Goal: Task Accomplishment & Management: Complete application form

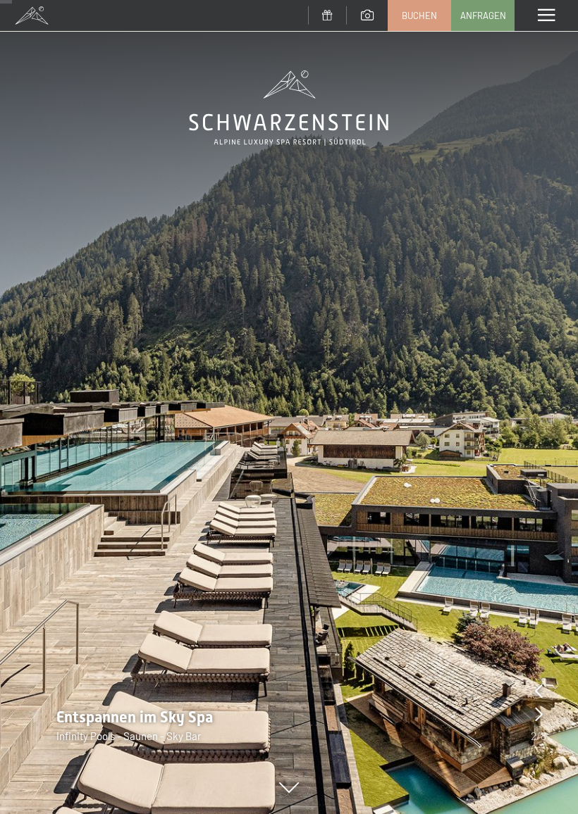
scroll to position [133, 0]
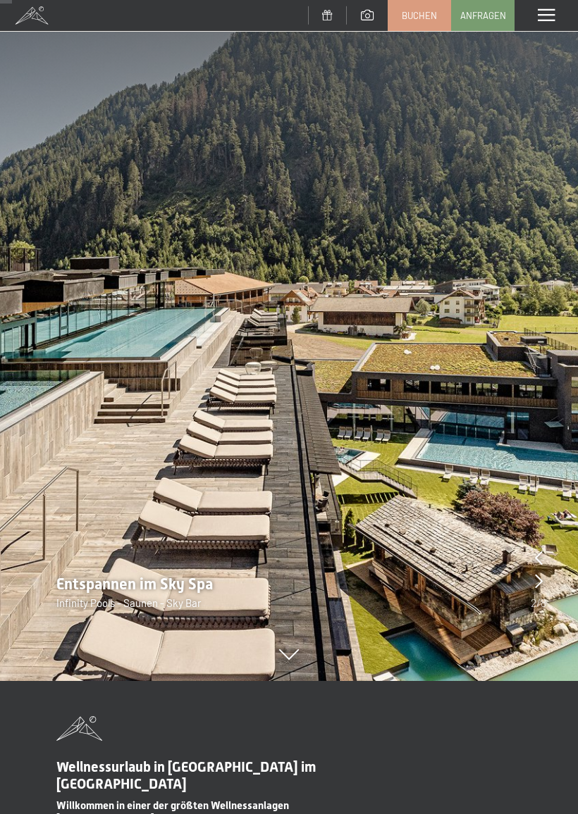
click at [538, 584] on icon at bounding box center [539, 581] width 8 height 14
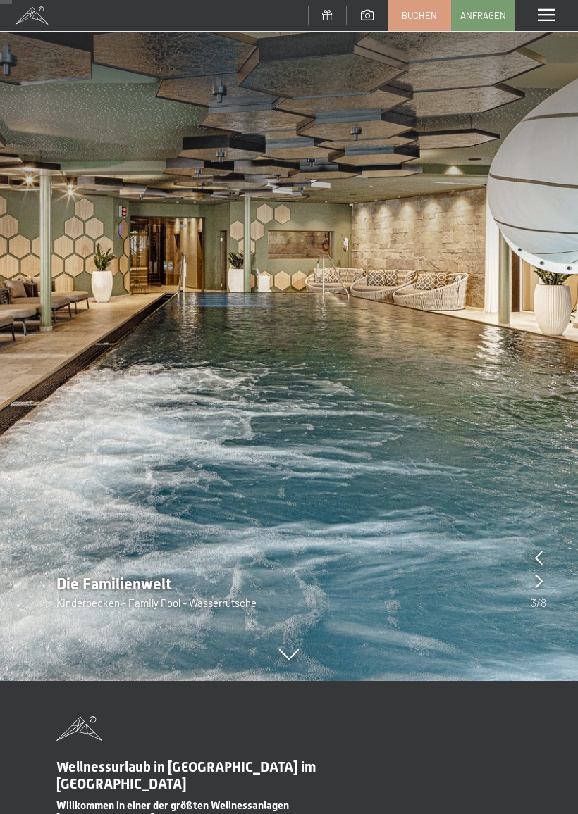
click at [528, 586] on div "Die Familienwelt Kinderbecken - Family Pool - Wasserrutsche" at bounding box center [289, 592] width 578 height 37
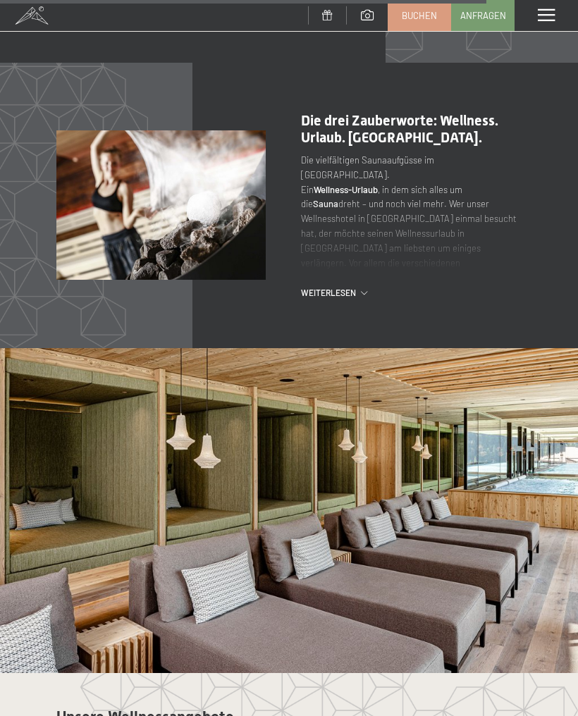
scroll to position [4522, 0]
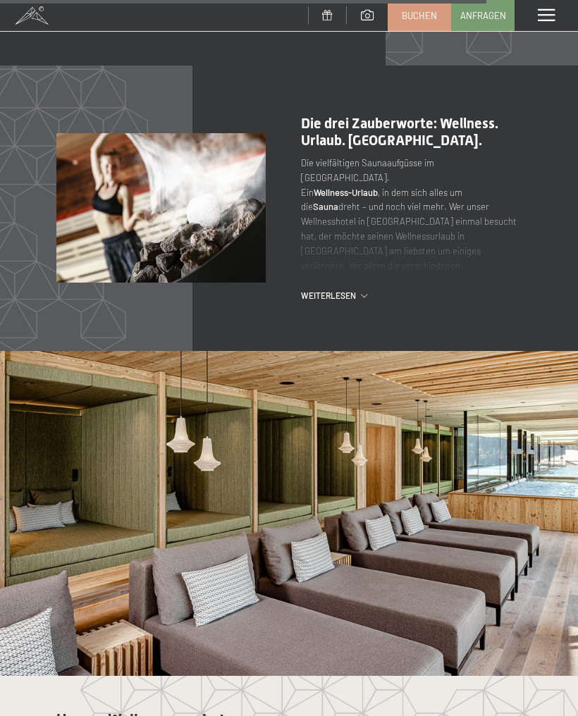
click at [548, 22] on span at bounding box center [545, 15] width 17 height 13
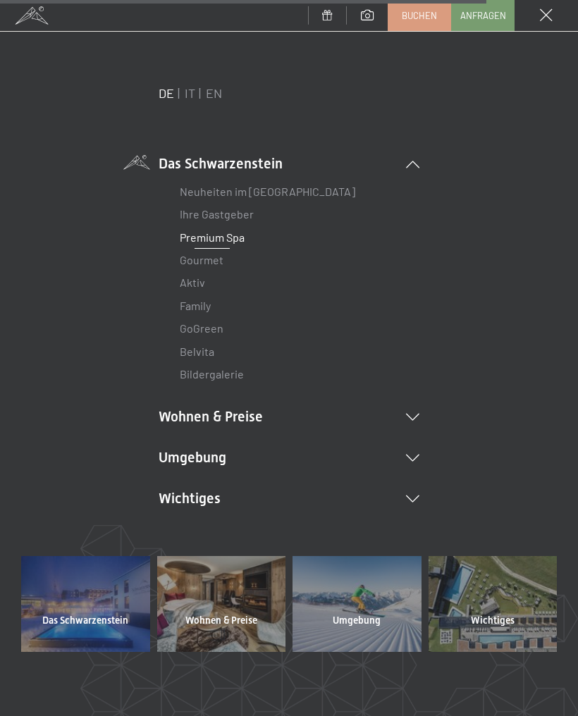
click at [413, 418] on icon at bounding box center [412, 416] width 13 height 7
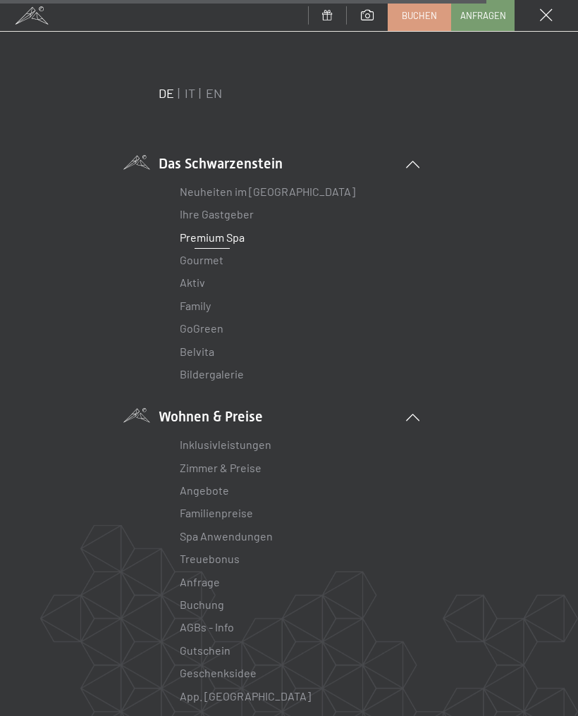
click at [251, 464] on link "Zimmer & Preise" at bounding box center [221, 467] width 82 height 13
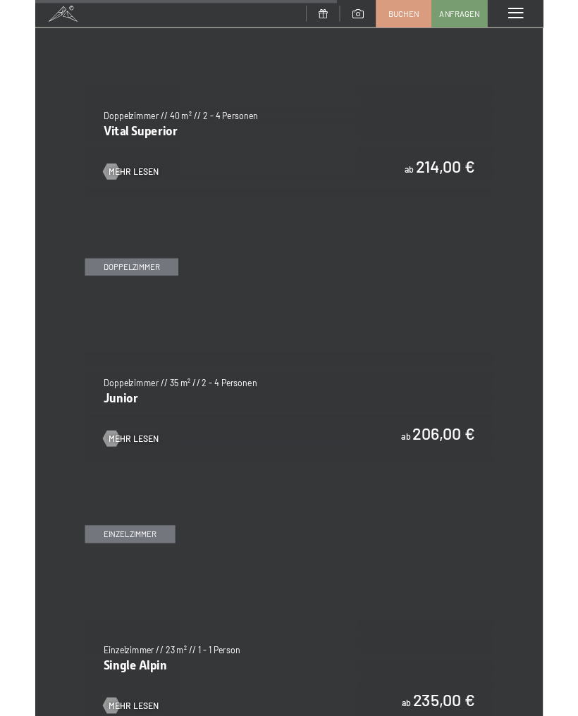
scroll to position [3222, 0]
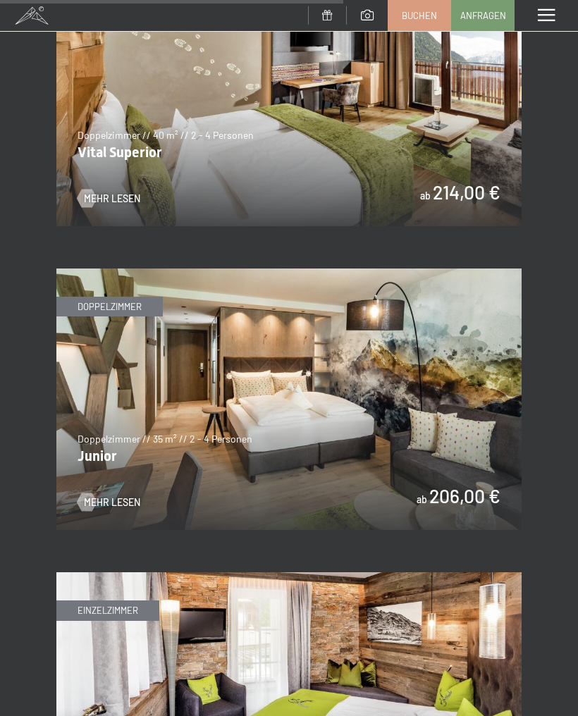
click at [461, 425] on img at bounding box center [288, 398] width 465 height 261
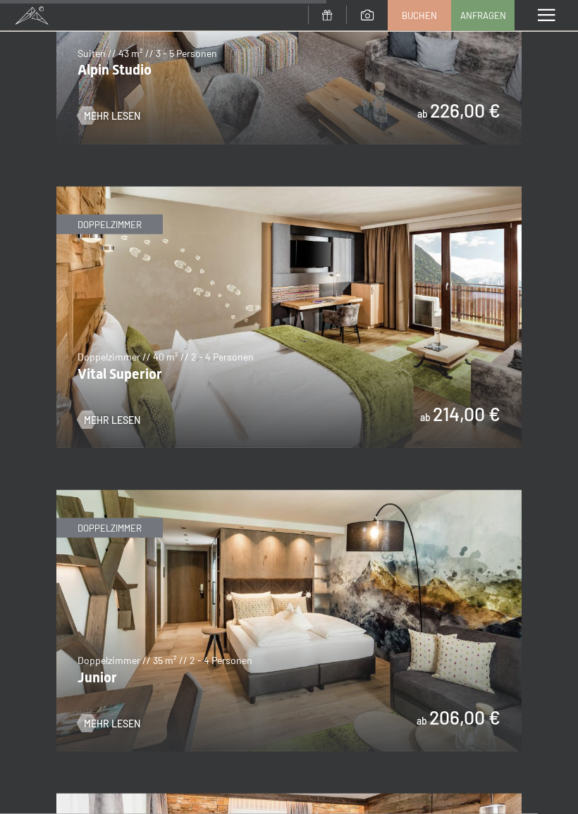
scroll to position [2999, 0]
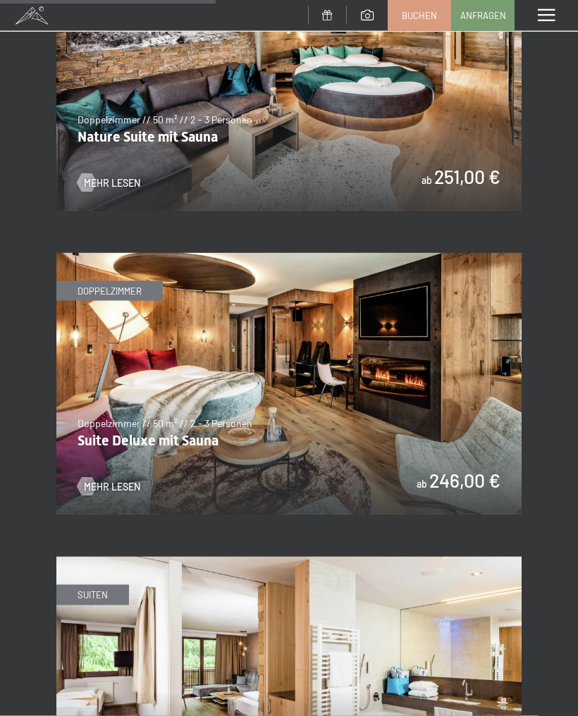
click at [549, 14] on span at bounding box center [545, 15] width 17 height 13
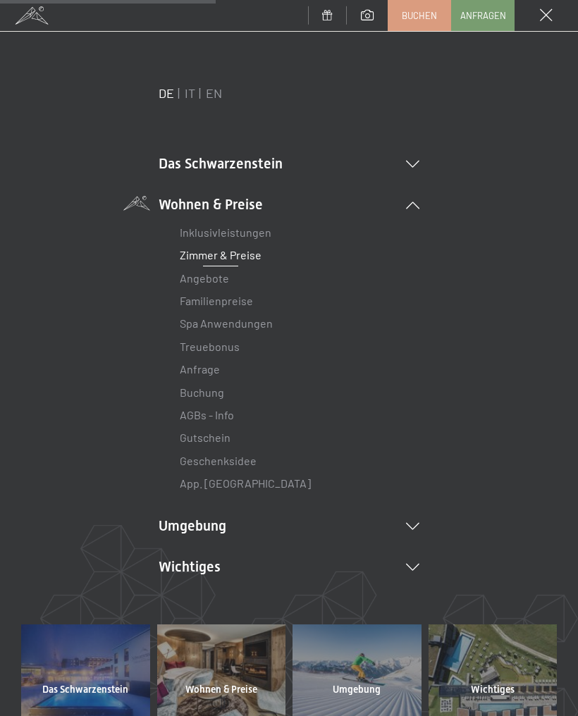
click at [216, 279] on link "Angebote" at bounding box center [204, 277] width 49 height 13
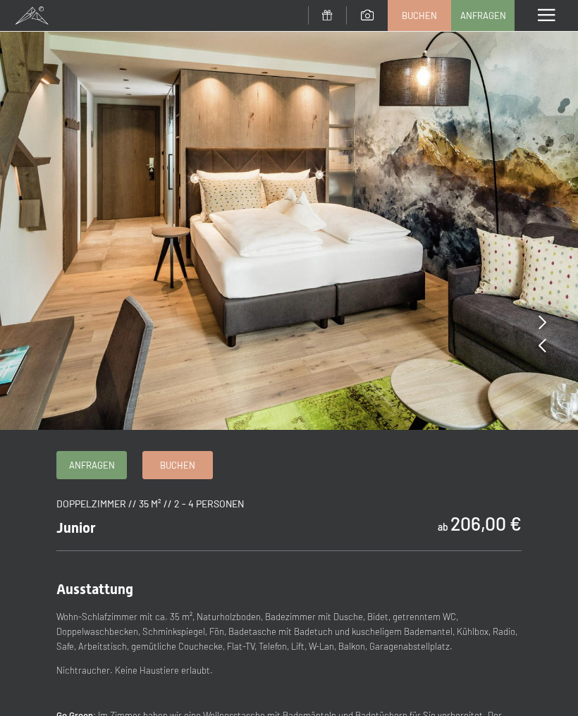
click at [538, 350] on icon at bounding box center [542, 345] width 8 height 14
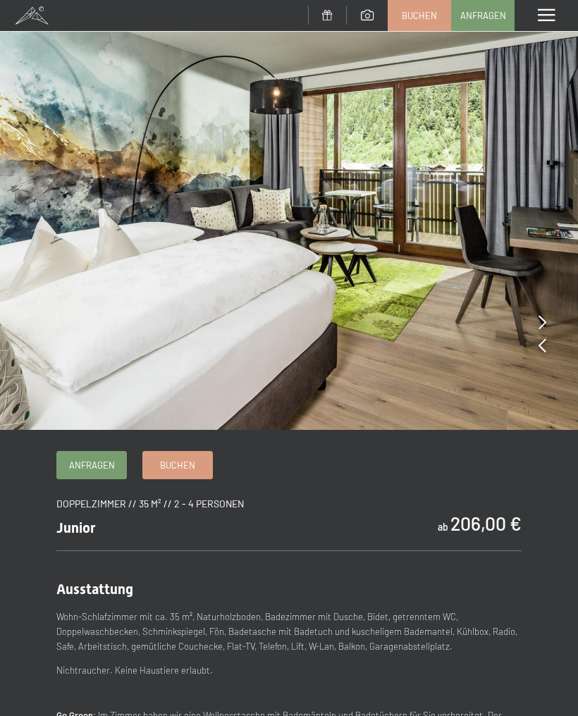
click at [547, 325] on img at bounding box center [289, 215] width 578 height 430
click at [549, 315] on img at bounding box center [289, 215] width 578 height 430
click at [535, 319] on img at bounding box center [289, 215] width 578 height 430
click at [538, 324] on icon at bounding box center [542, 322] width 8 height 14
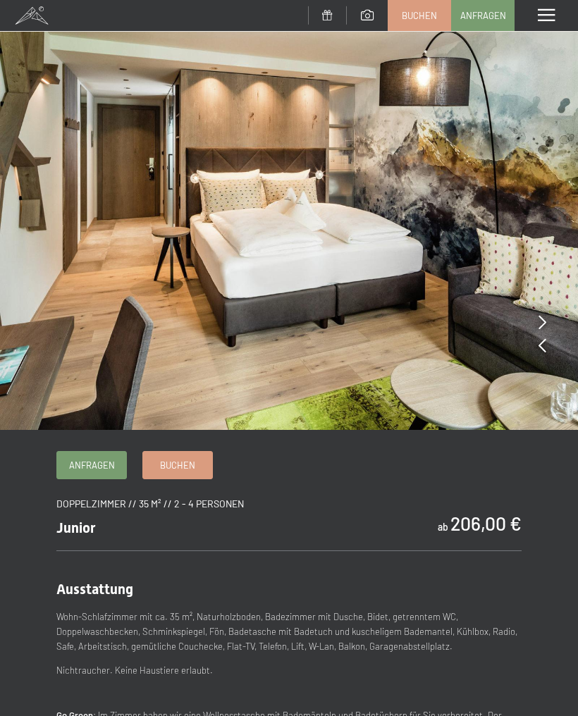
click at [532, 330] on img at bounding box center [289, 215] width 578 height 430
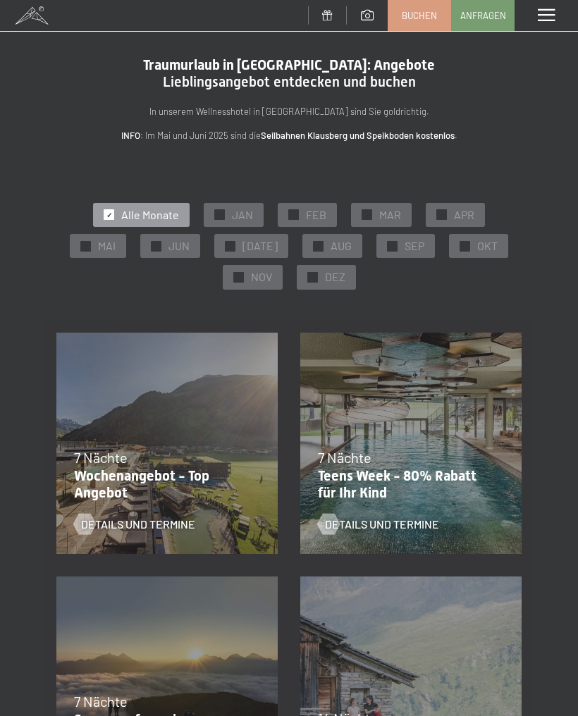
click at [463, 249] on div "✓ OKT" at bounding box center [478, 246] width 59 height 24
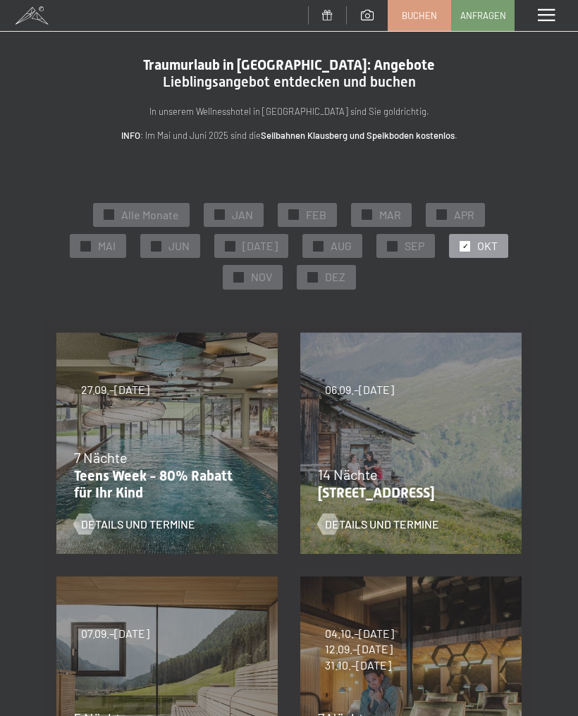
click at [480, 26] on link "Anfragen" at bounding box center [483, 16] width 62 height 30
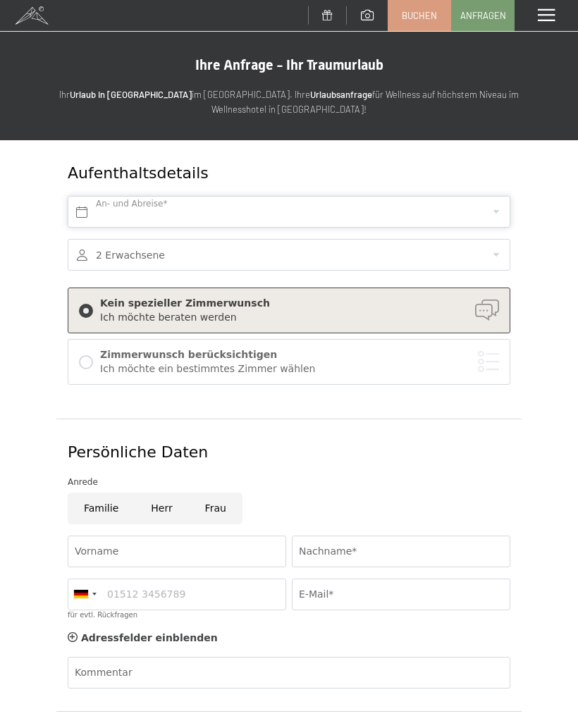
click at [479, 201] on input "text" at bounding box center [289, 212] width 442 height 32
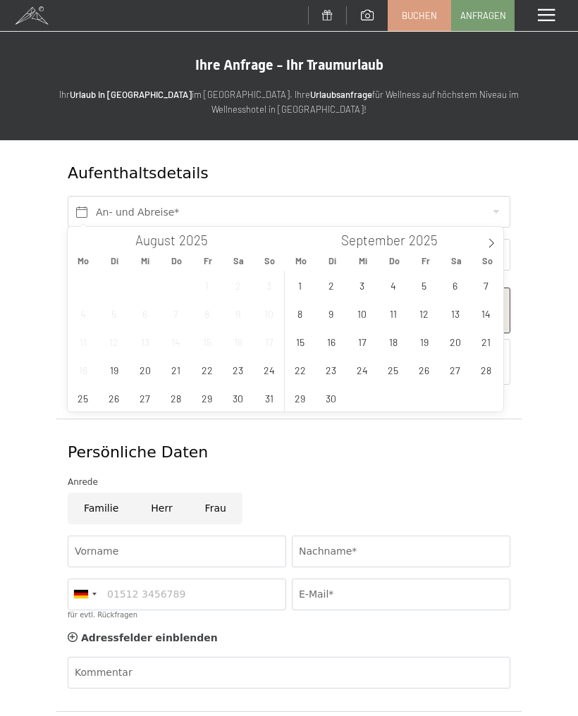
click at [490, 237] on span at bounding box center [491, 239] width 24 height 24
click at [306, 392] on span "27" at bounding box center [299, 397] width 27 height 27
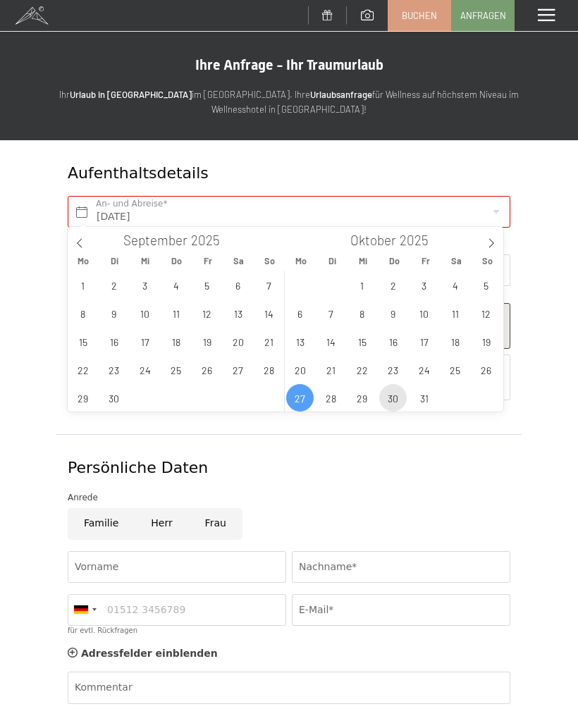
click at [393, 401] on span "30" at bounding box center [392, 397] width 27 height 27
type input "Mo. 27.10.2025 - Do. 30.10.2025"
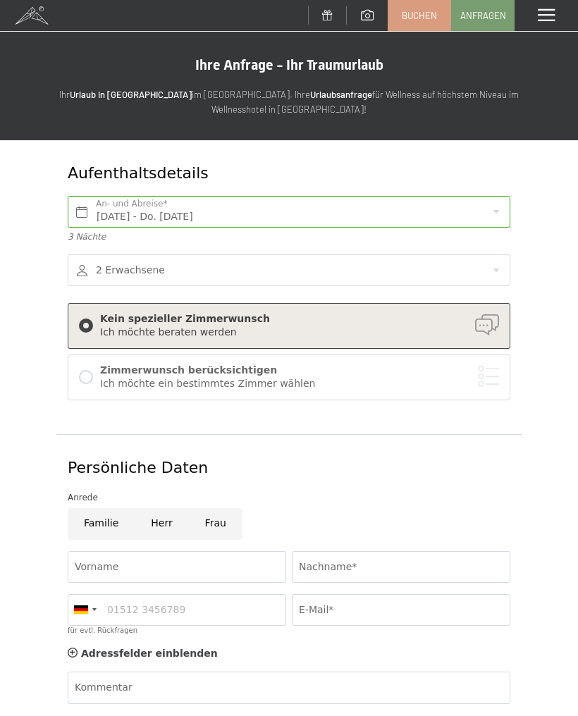
click at [399, 378] on div "Ich möchte ein bestimmtes Zimmer wählen" at bounding box center [299, 384] width 399 height 14
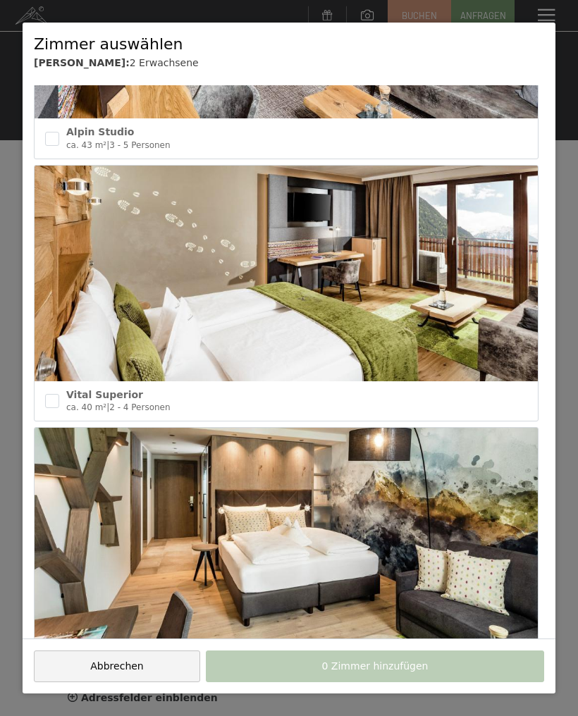
scroll to position [2037, 0]
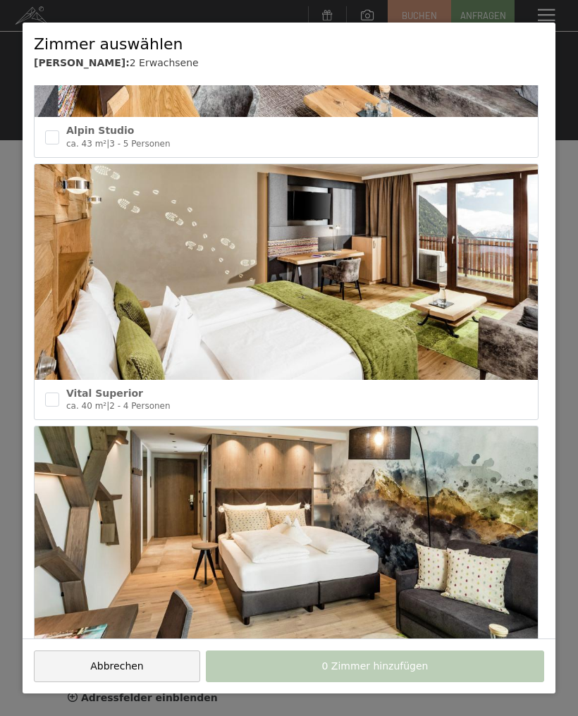
click at [382, 330] on img at bounding box center [286, 272] width 503 height 216
checkbox input "true"
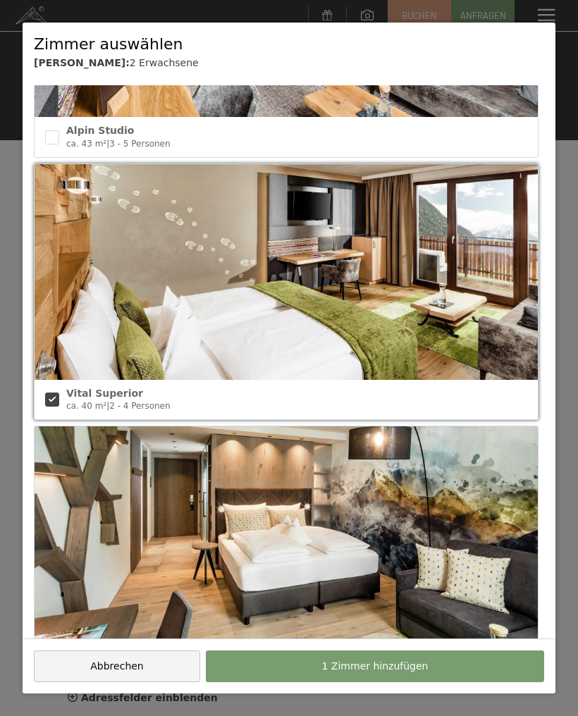
click at [411, 668] on span "1 Zimmer hinzufügen" at bounding box center [375, 666] width 106 height 14
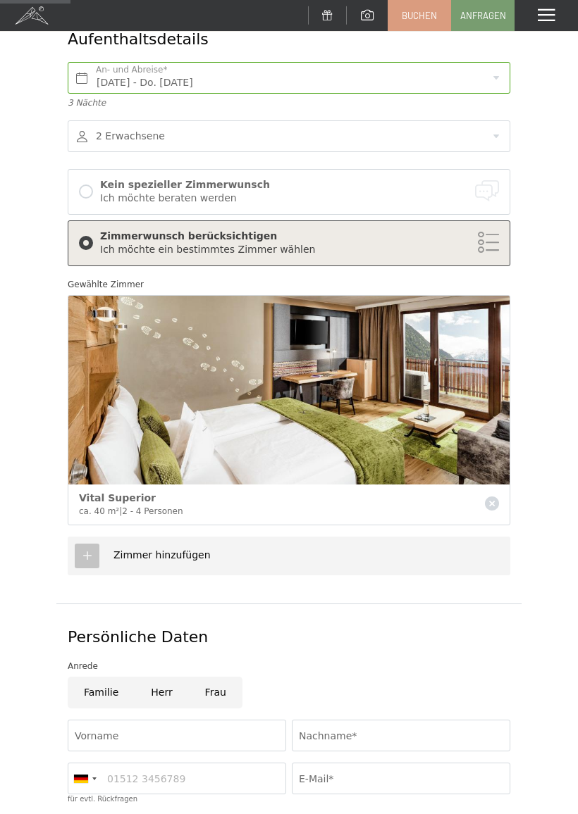
scroll to position [135, 0]
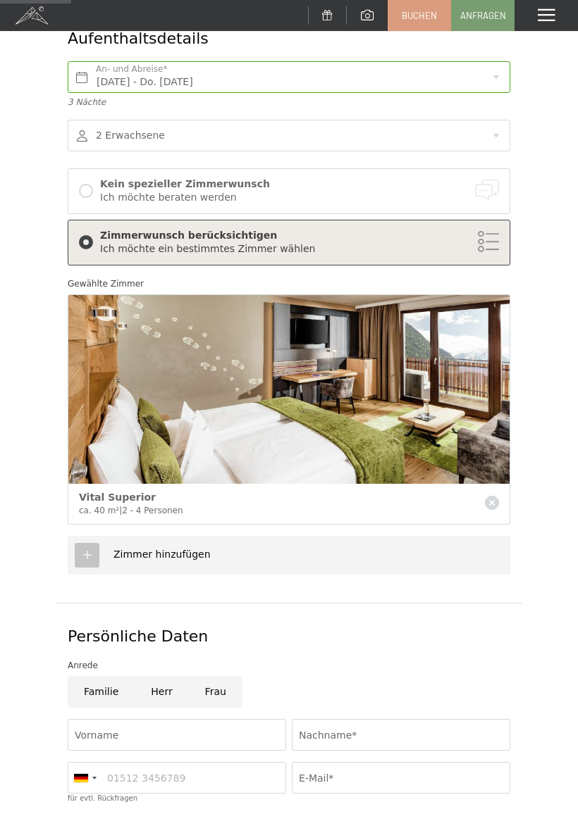
click at [335, 554] on div "Zimmer hinzufügen" at bounding box center [289, 555] width 442 height 39
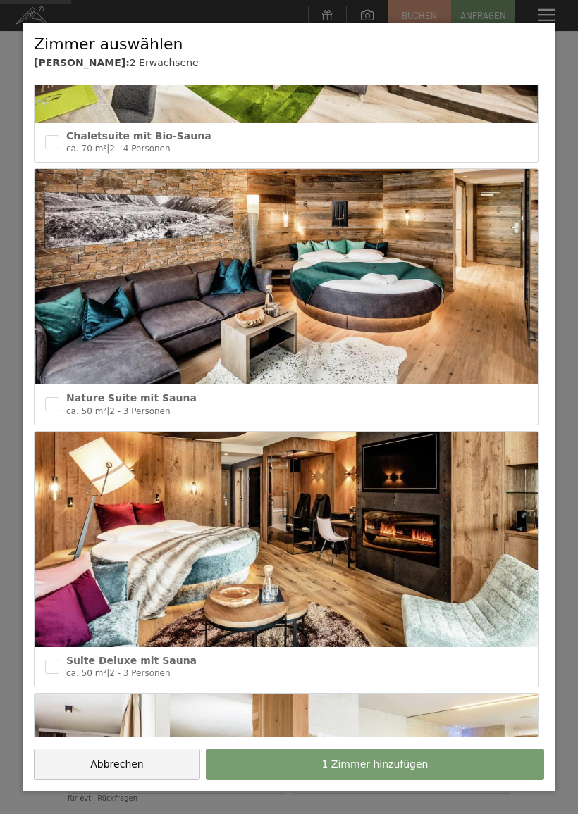
scroll to position [981, 0]
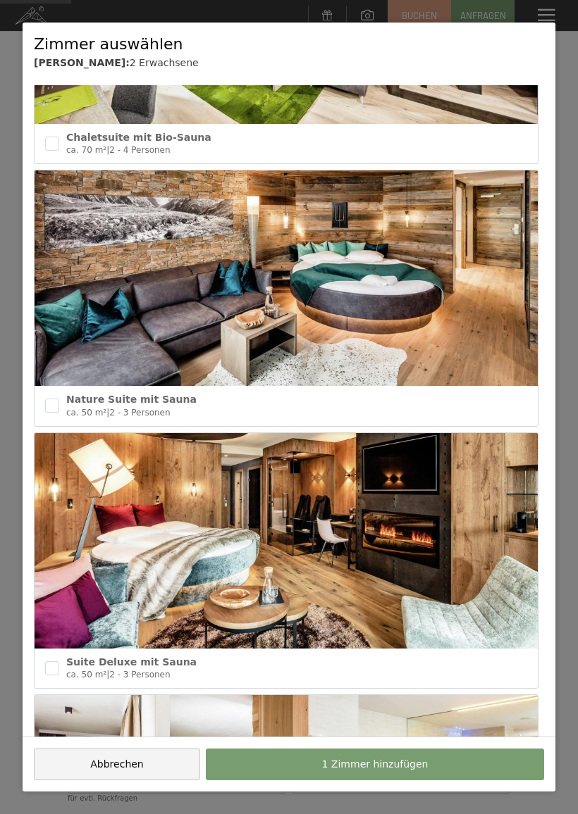
click at [58, 661] on div at bounding box center [52, 668] width 14 height 14
checkbox input "true"
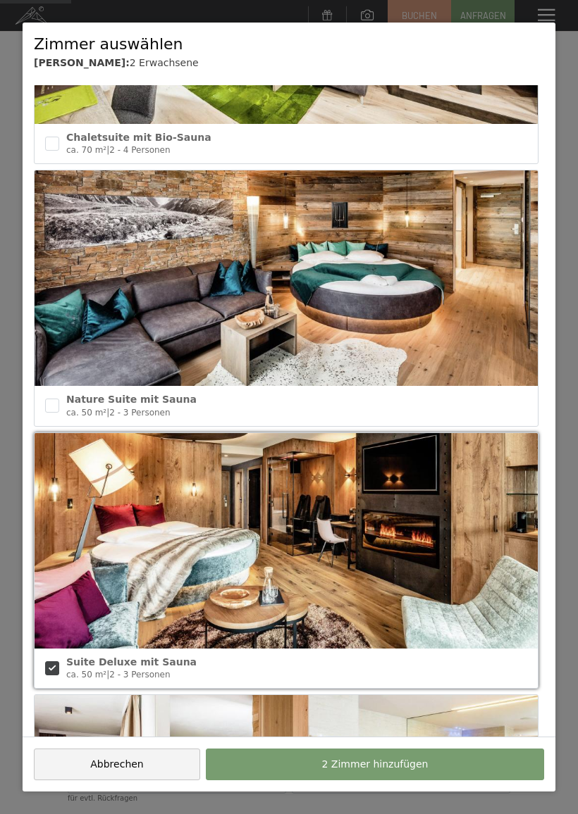
click at [58, 402] on input "checkbox" at bounding box center [52, 406] width 14 height 14
checkbox input "true"
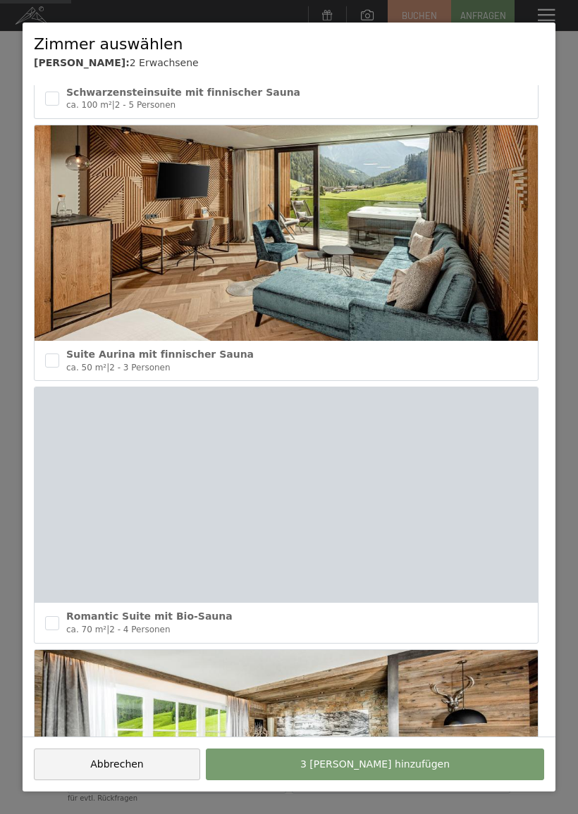
scroll to position [234, 0]
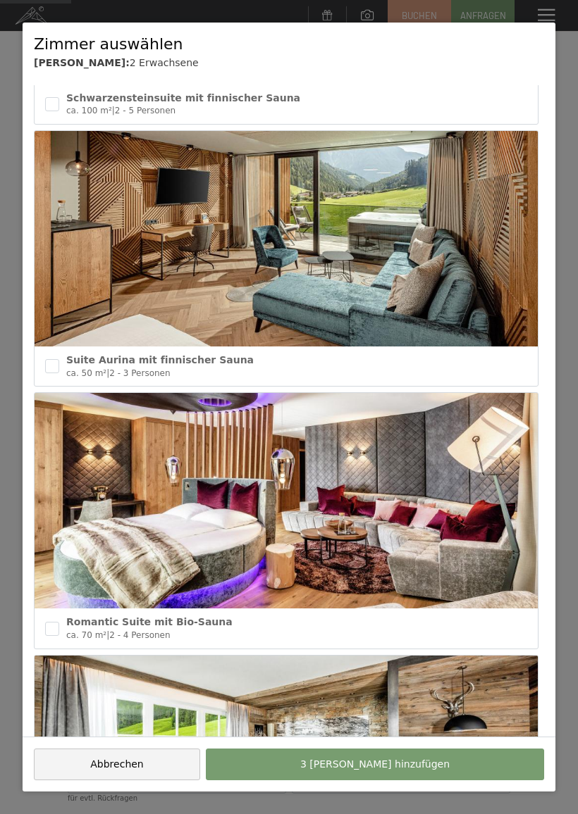
click at [56, 362] on input "checkbox" at bounding box center [52, 366] width 14 height 14
checkbox input "true"
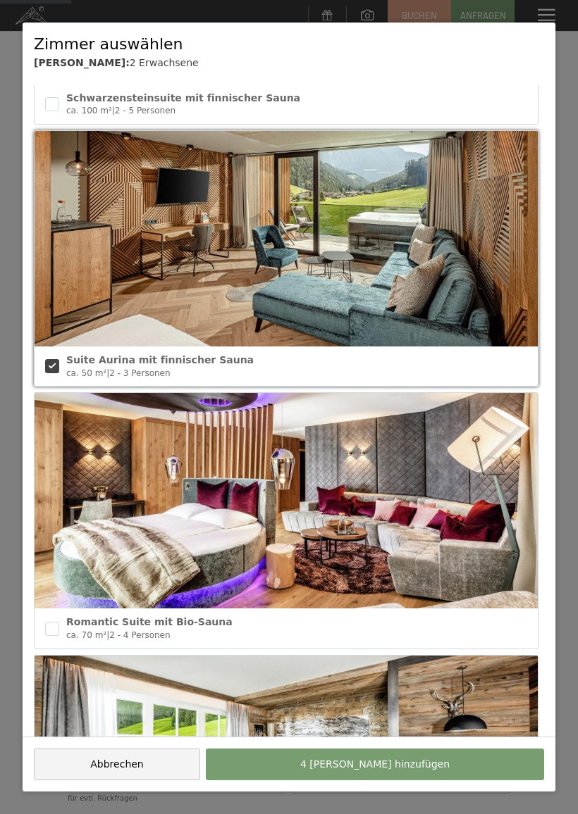
click at [366, 715] on span "4 Zimmer hinzufügen" at bounding box center [374, 765] width 149 height 14
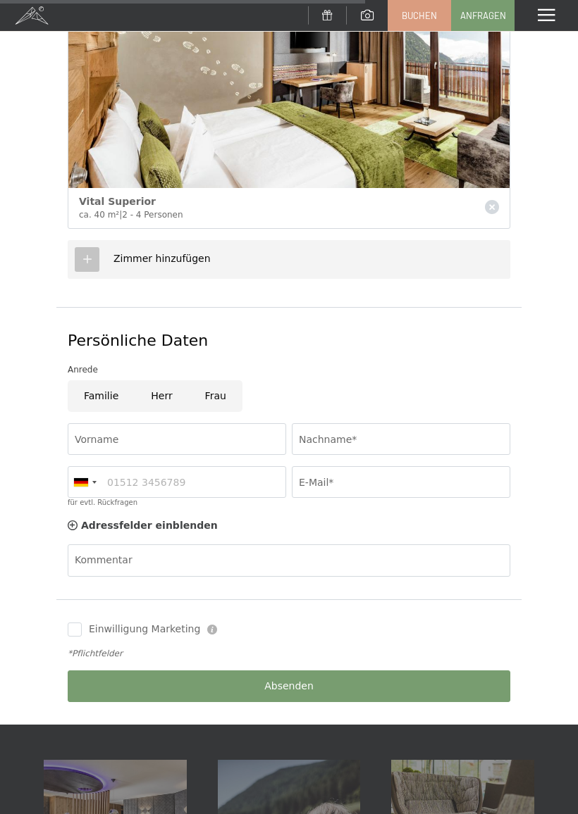
scroll to position [1139, 0]
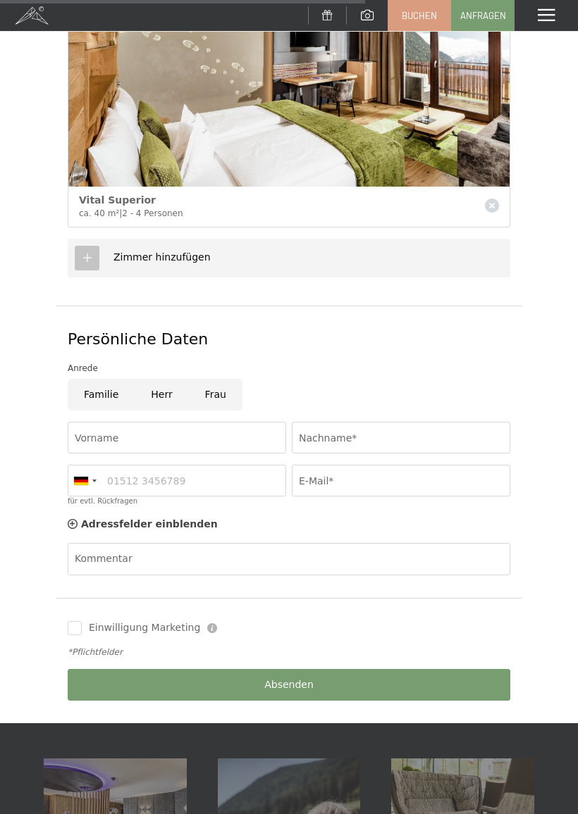
click at [214, 381] on input "Frau" at bounding box center [216, 395] width 54 height 32
radio input "true"
click at [240, 422] on input "Vorname" at bounding box center [177, 438] width 218 height 32
type input "Julia"
click at [384, 430] on input "Nachname*" at bounding box center [401, 438] width 218 height 32
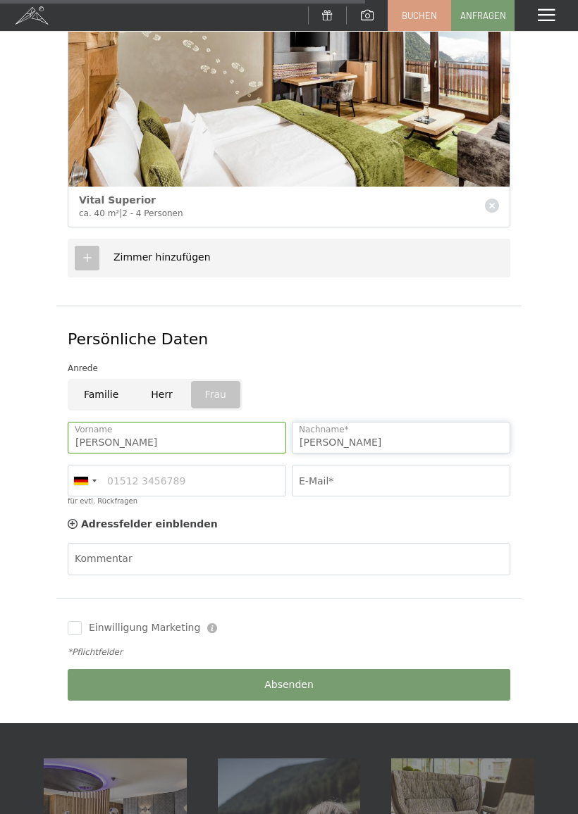
type input "Rappold"
click at [398, 480] on input "E-Mail*" at bounding box center [401, 481] width 218 height 32
type input "J"
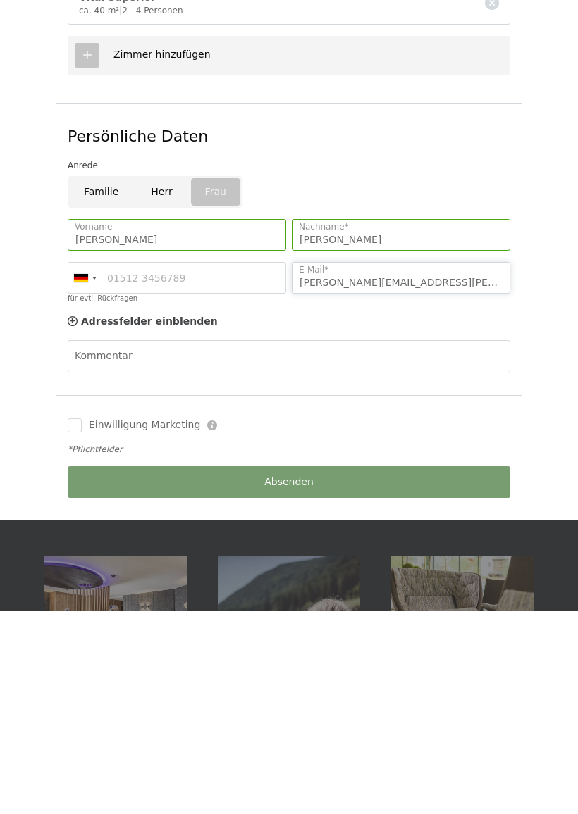
type input "julia.rappold@hotmail.com"
click at [89, 621] on span "Einwilligung Marketing" at bounding box center [144, 628] width 111 height 14
click at [82, 621] on input "Einwilligung Marketing" at bounding box center [75, 628] width 14 height 14
checkbox input "false"
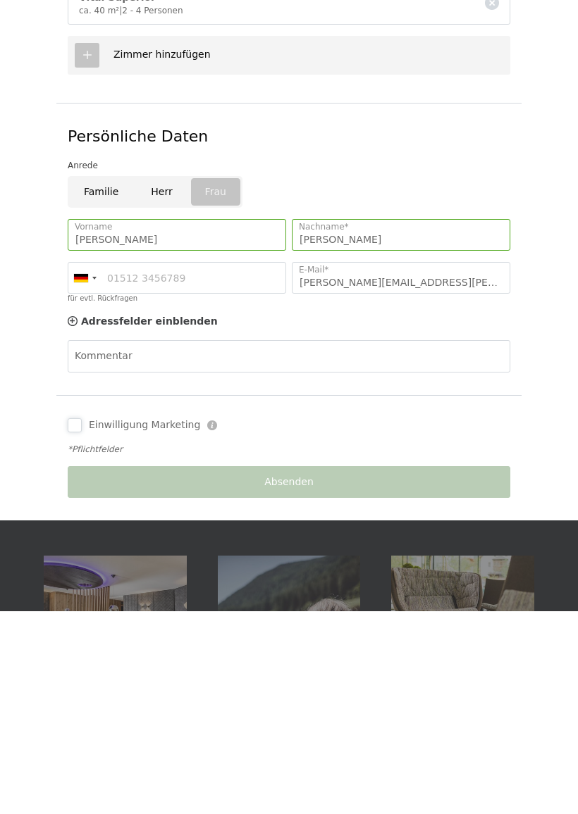
scroll to position [1342, 0]
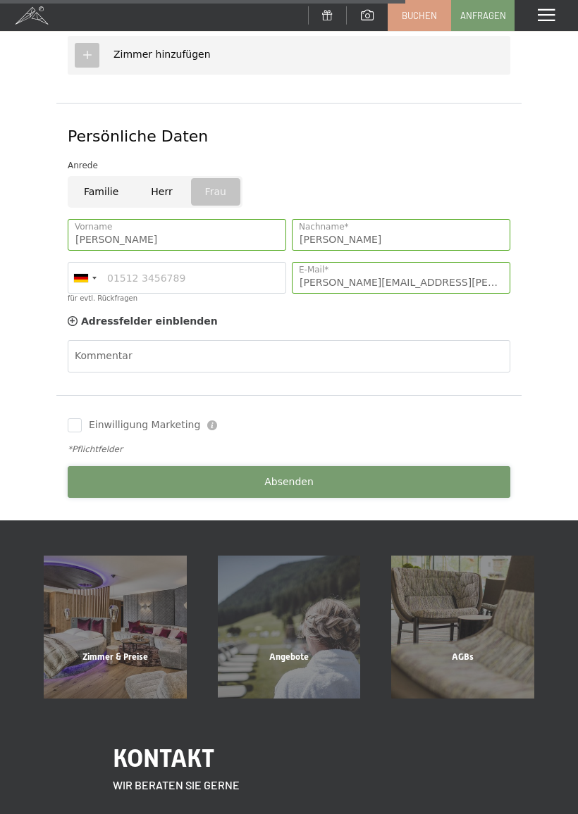
click at [304, 475] on span "Absenden" at bounding box center [288, 482] width 49 height 14
